Goal: Task Accomplishment & Management: Manage account settings

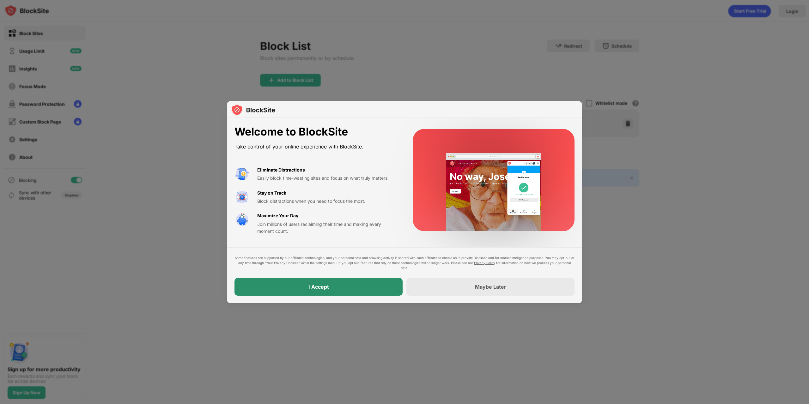
click at [328, 283] on div "I Accept" at bounding box center [319, 287] width 168 height 18
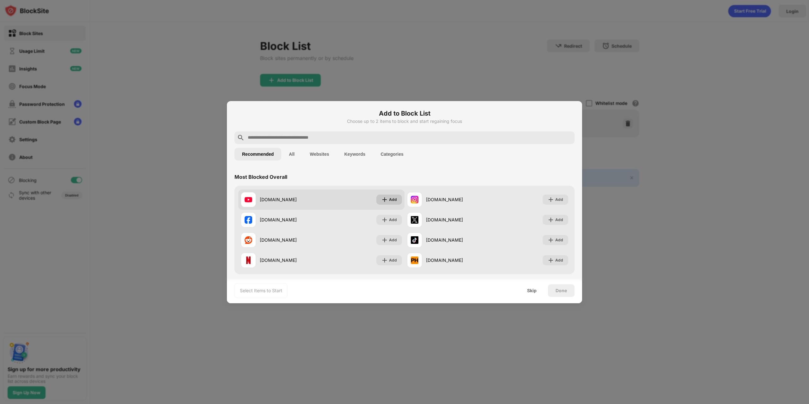
click at [384, 201] on img at bounding box center [385, 200] width 6 height 6
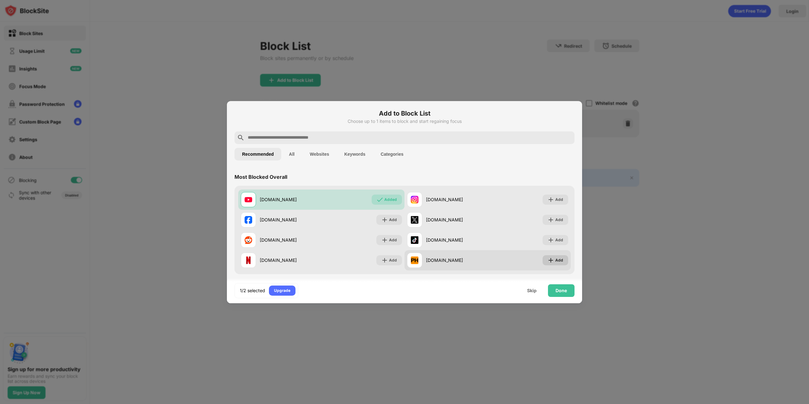
click at [558, 260] on div "Add" at bounding box center [559, 260] width 8 height 6
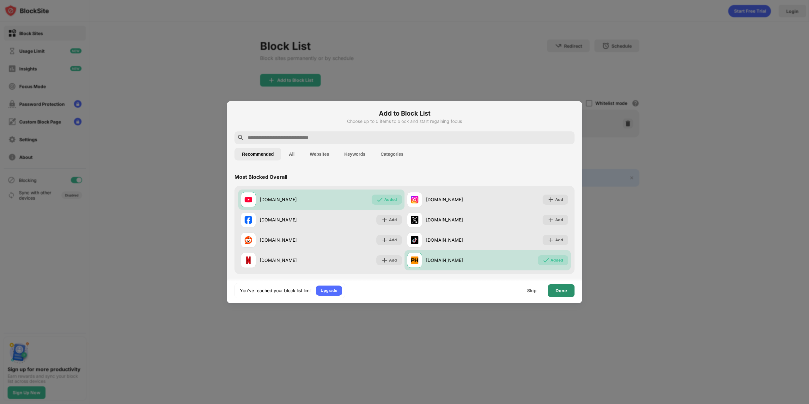
click at [561, 290] on div "Done" at bounding box center [561, 290] width 11 height 5
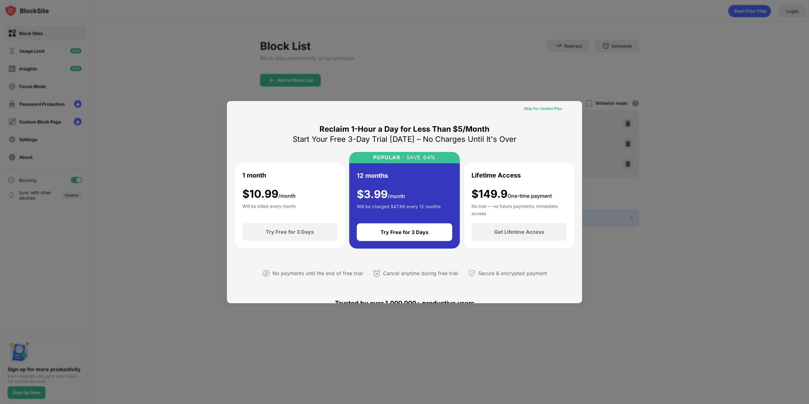
click at [529, 106] on div "Skip for Limited Plan" at bounding box center [543, 109] width 38 height 6
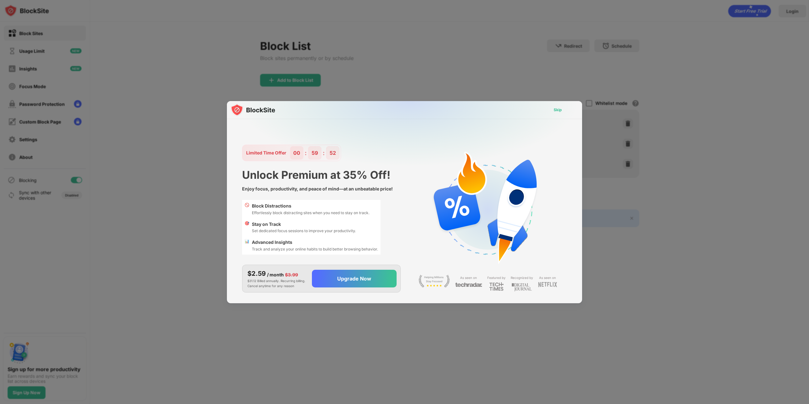
click at [562, 109] on div "Skip" at bounding box center [558, 110] width 8 height 6
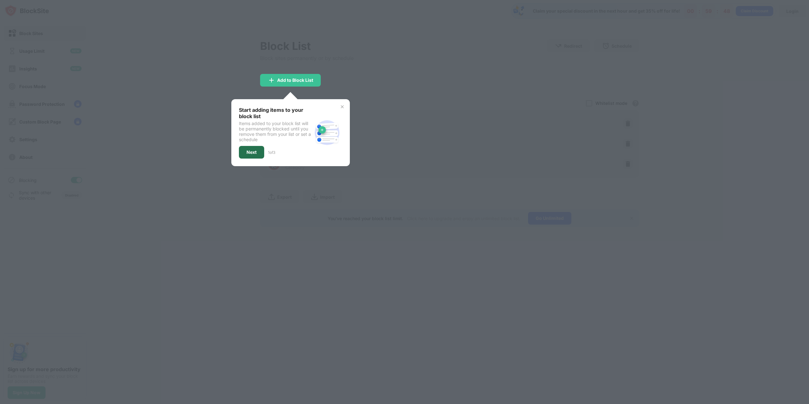
click at [251, 150] on div "Next" at bounding box center [252, 152] width 10 height 5
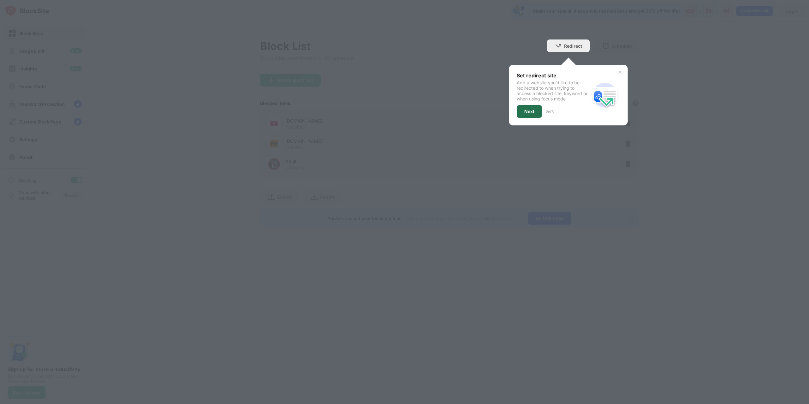
click at [536, 108] on div "Next" at bounding box center [529, 111] width 25 height 13
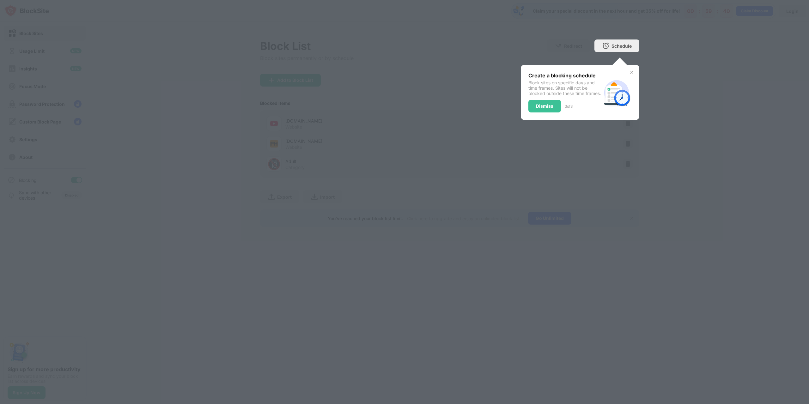
click at [543, 109] on div "Dismiss" at bounding box center [544, 106] width 17 height 5
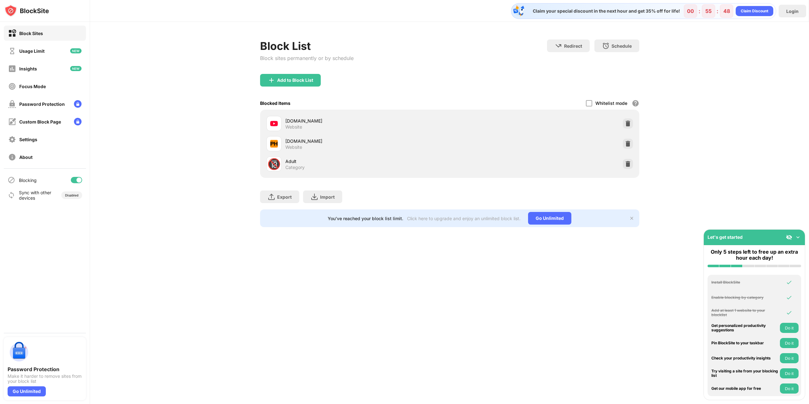
click at [189, 205] on div "Block List Block sites permanently or by schedule Redirect Choose a site to be …" at bounding box center [449, 133] width 719 height 223
click at [636, 102] on div "Block all websites except for those in your whitelist. Whitelist Mode only work…" at bounding box center [636, 104] width 8 height 8
click at [24, 139] on div "Settings" at bounding box center [28, 139] width 18 height 5
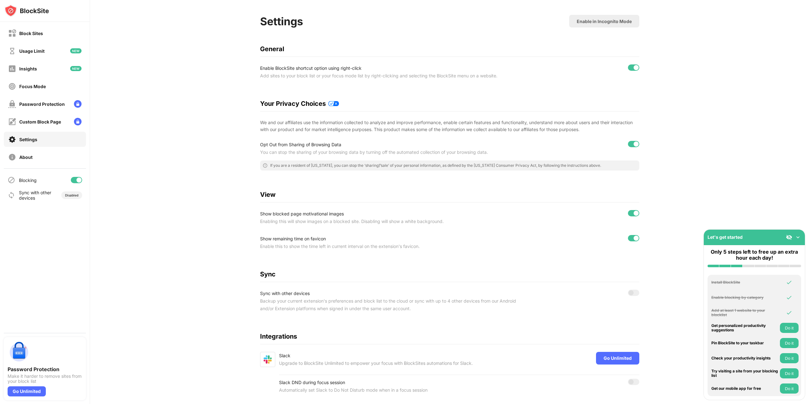
scroll to position [48, 0]
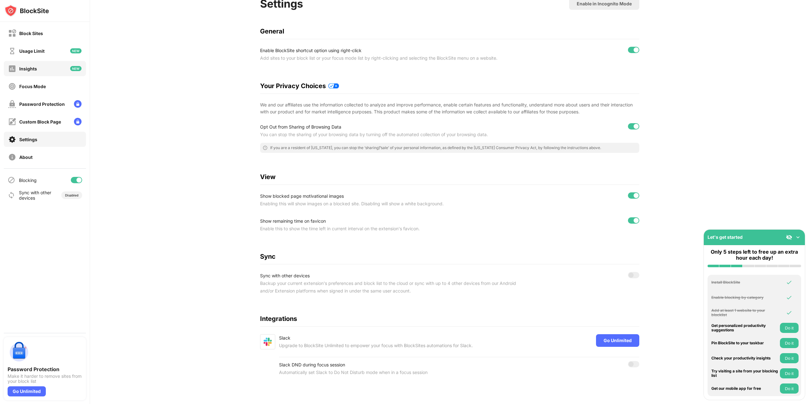
click at [33, 69] on div "Insights" at bounding box center [28, 68] width 18 height 5
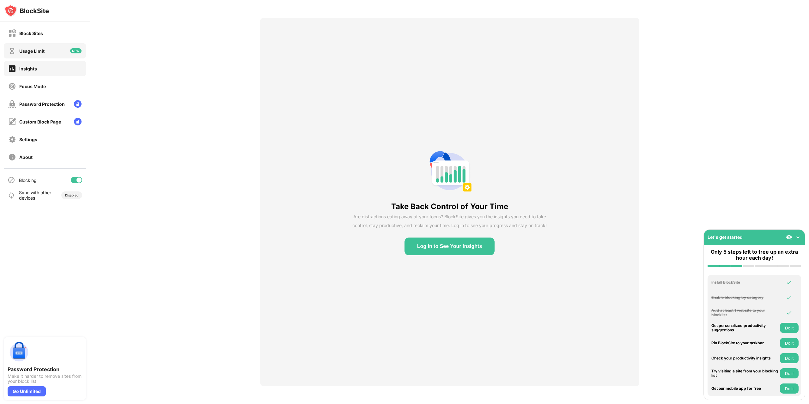
click at [32, 51] on div "Usage Limit" at bounding box center [31, 50] width 25 height 5
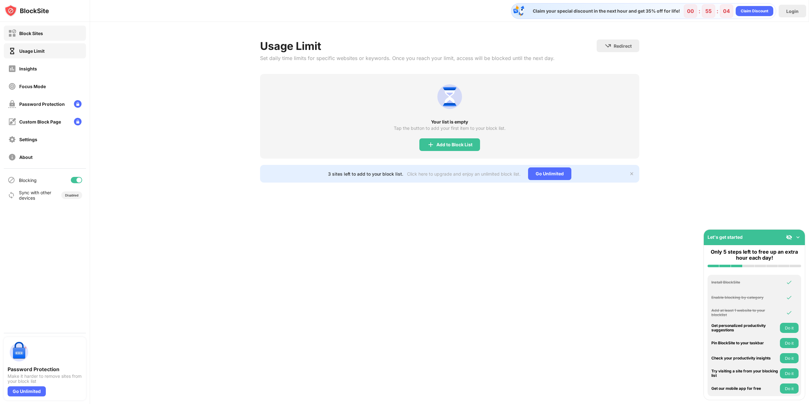
click at [34, 35] on div "Block Sites" at bounding box center [31, 33] width 24 height 5
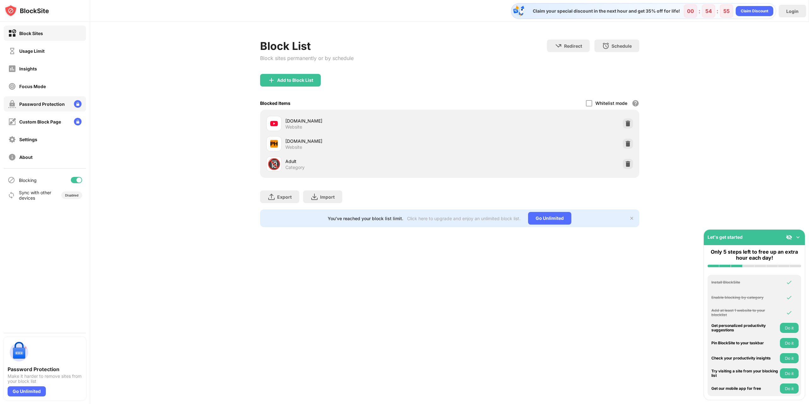
click at [43, 106] on div "Password Protection" at bounding box center [42, 103] width 46 height 5
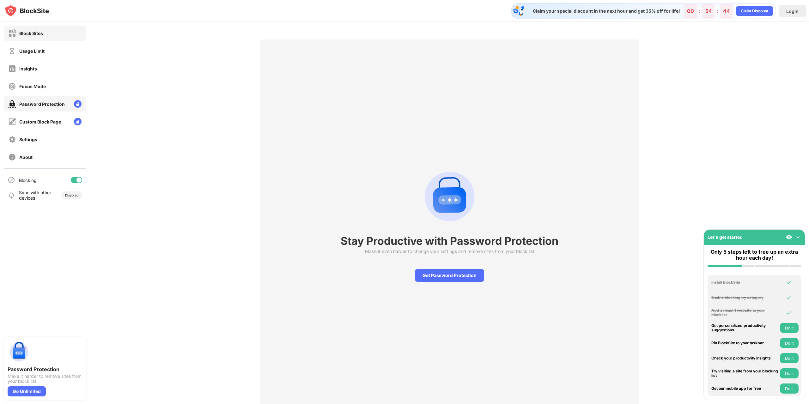
click at [15, 33] on img at bounding box center [12, 33] width 8 height 8
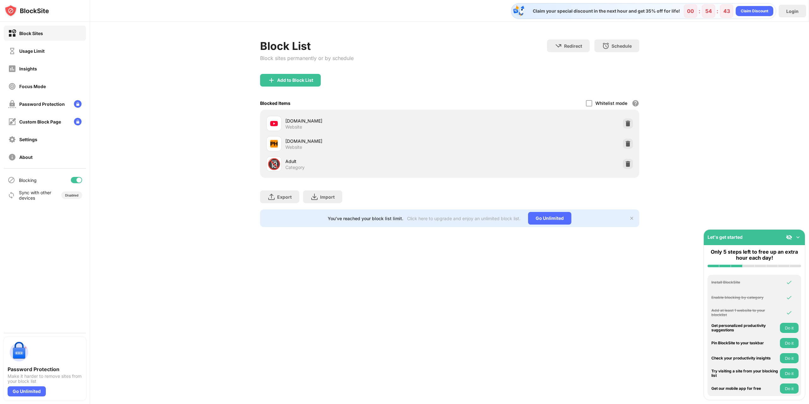
click at [25, 196] on div "Sync with other devices" at bounding box center [35, 195] width 33 height 11
click at [70, 195] on div "Disabled" at bounding box center [71, 195] width 13 height 4
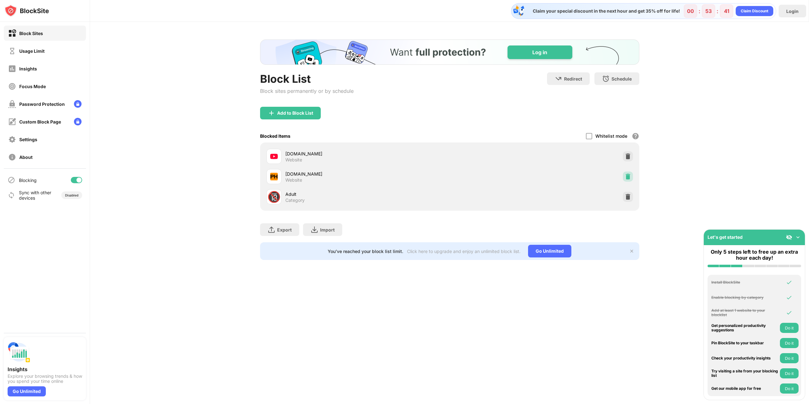
click at [629, 178] on img at bounding box center [628, 177] width 6 height 6
